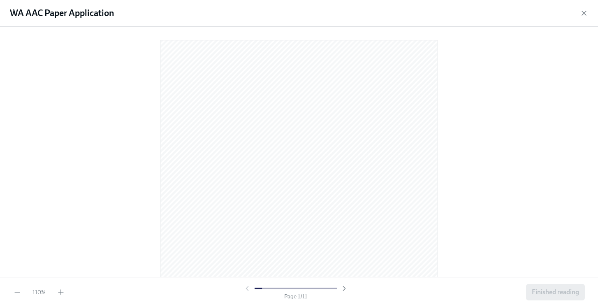
scroll to position [496, 0]
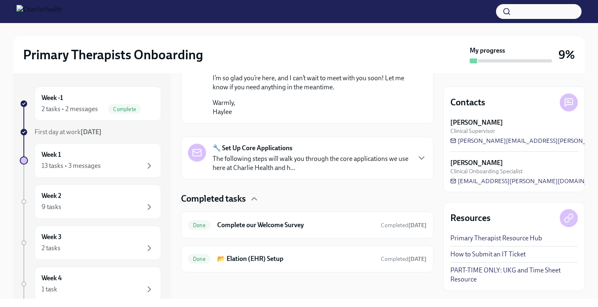
scroll to position [670, 0]
drag, startPoint x: 545, startPoint y: 182, endPoint x: 462, endPoint y: 183, distance: 82.3
click at [462, 183] on div "[PERSON_NAME] Clinical Onboarding Specialist [PERSON_NAME][EMAIL_ADDRESS][DOMAI…" at bounding box center [515, 171] width 128 height 27
click at [462, 183] on span "[EMAIL_ADDRESS][PERSON_NAME][DOMAIN_NAME]" at bounding box center [529, 181] width 157 height 8
drag, startPoint x: 547, startPoint y: 181, endPoint x: 449, endPoint y: 175, distance: 97.3
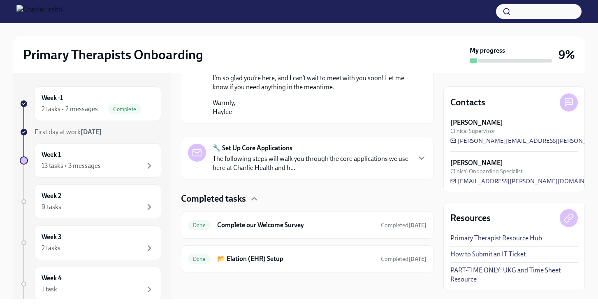
click at [449, 175] on div "Contacts [PERSON_NAME] Clinical Supervisor [PERSON_NAME][EMAIL_ADDRESS][PERSON_…" at bounding box center [515, 139] width 142 height 106
click at [545, 183] on div "[PERSON_NAME] Clinical Onboarding Specialist [PERSON_NAME][EMAIL_ADDRESS][DOMAI…" at bounding box center [515, 171] width 128 height 27
drag, startPoint x: 546, startPoint y: 180, endPoint x: 490, endPoint y: 177, distance: 56.1
click at [491, 177] on div "[PERSON_NAME] Clinical Onboarding Specialist [PERSON_NAME][EMAIL_ADDRESS][DOMAI…" at bounding box center [515, 171] width 128 height 27
click at [547, 180] on div "[PERSON_NAME] Clinical Onboarding Specialist [PERSON_NAME][EMAIL_ADDRESS][DOMAI…" at bounding box center [515, 171] width 128 height 27
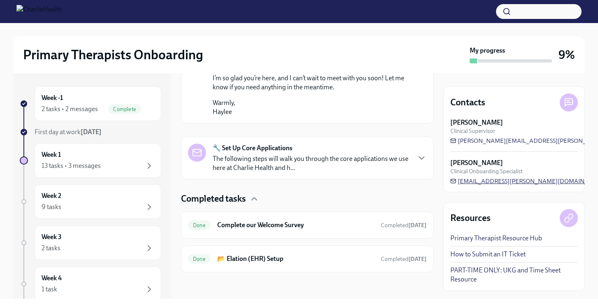
drag, startPoint x: 546, startPoint y: 182, endPoint x: 468, endPoint y: 178, distance: 77.5
click at [468, 178] on div "[PERSON_NAME] Clinical Onboarding Specialist [PERSON_NAME][EMAIL_ADDRESS][DOMAI…" at bounding box center [515, 171] width 128 height 27
click at [120, 201] on div "Week 2 9 tasks" at bounding box center [98, 201] width 113 height 21
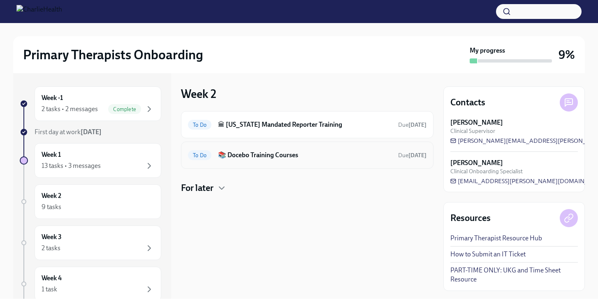
click at [238, 156] on h6 "📚 Docebo Training Courses" at bounding box center [305, 155] width 174 height 9
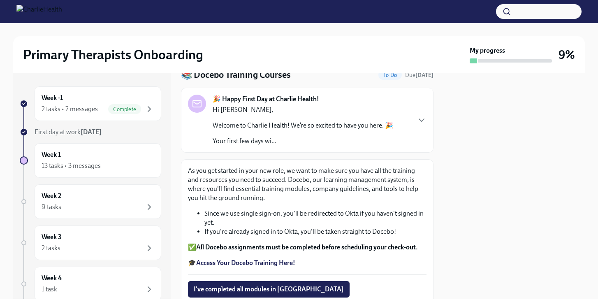
scroll to position [66, 0]
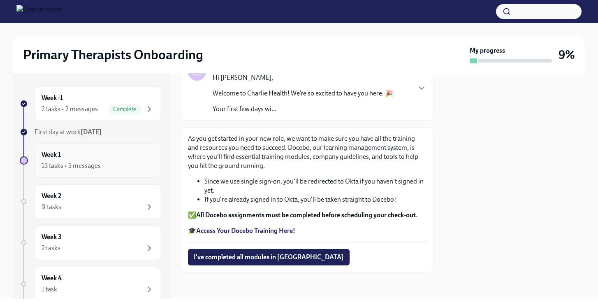
click at [134, 155] on div "Week 1 13 tasks • 3 messages" at bounding box center [98, 160] width 113 height 21
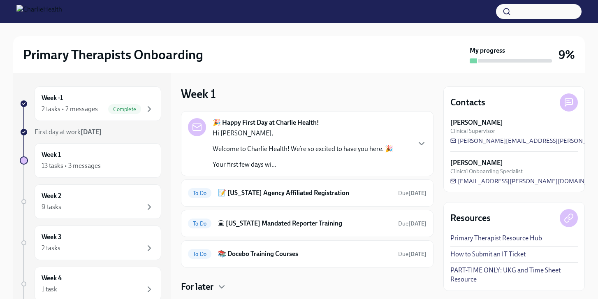
scroll to position [46, 0]
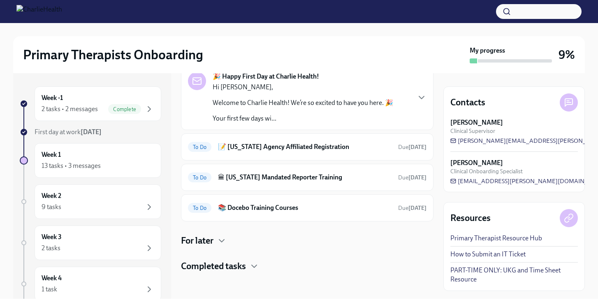
click at [205, 239] on h4 "For later" at bounding box center [197, 241] width 33 height 12
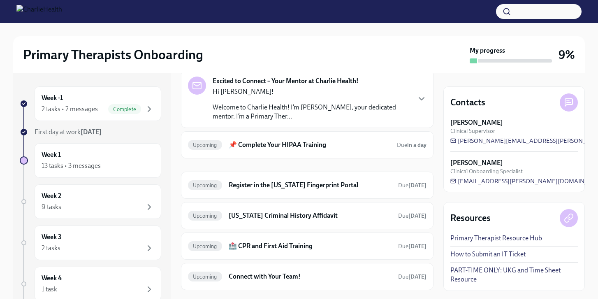
scroll to position [233, 0]
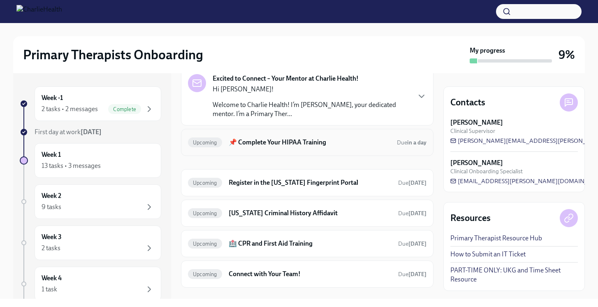
click at [234, 141] on h6 "📌 Complete Your HIPAA Training" at bounding box center [310, 142] width 162 height 9
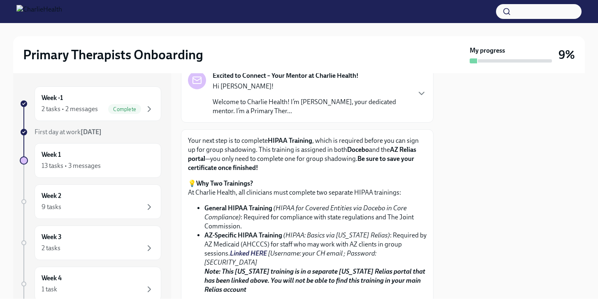
scroll to position [116, 0]
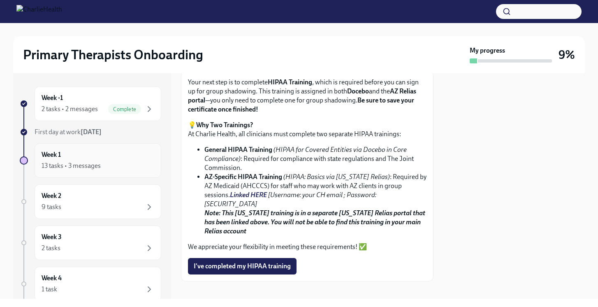
click at [113, 167] on div "13 tasks • 3 messages" at bounding box center [98, 166] width 113 height 10
